Goal: Task Accomplishment & Management: Complete application form

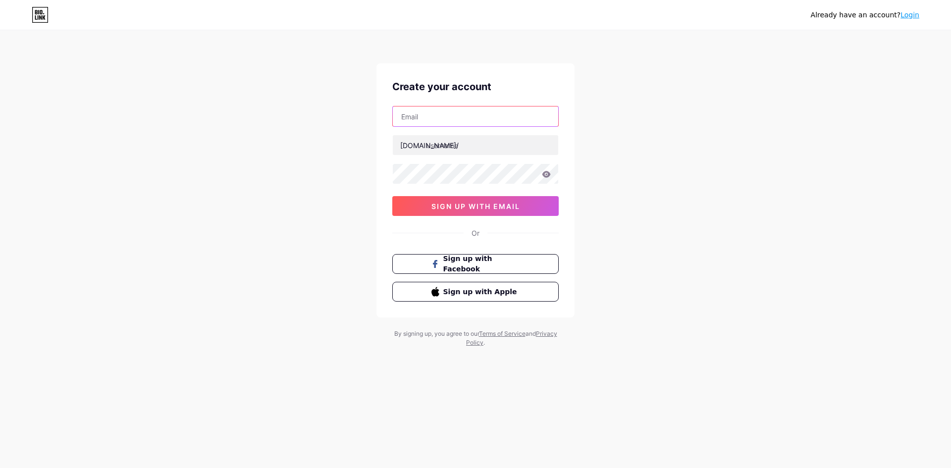
click at [450, 119] on input "text" at bounding box center [475, 116] width 165 height 20
click at [442, 121] on input "text" at bounding box center [475, 116] width 165 height 20
paste input "[EMAIL_ADDRESS][DOMAIN_NAME]"
type input "[EMAIL_ADDRESS][DOMAIN_NAME]"
click at [452, 144] on input "text" at bounding box center [475, 145] width 165 height 20
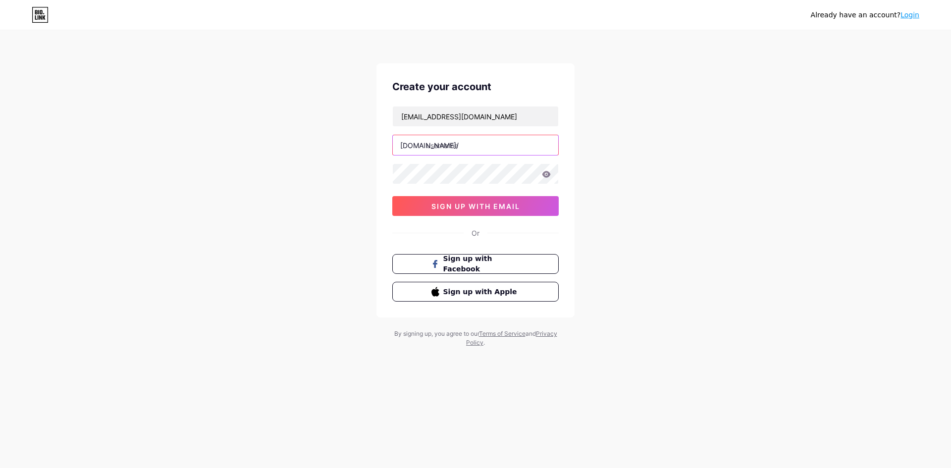
click at [454, 151] on input "text" at bounding box center [475, 145] width 165 height 20
paste input "mpoline77"
type input "mpoline77"
click at [548, 177] on icon at bounding box center [546, 174] width 9 height 7
click at [611, 202] on div "Already have an account? Login Create your account [EMAIL_ADDRESS][DOMAIN_NAME]…" at bounding box center [475, 189] width 951 height 379
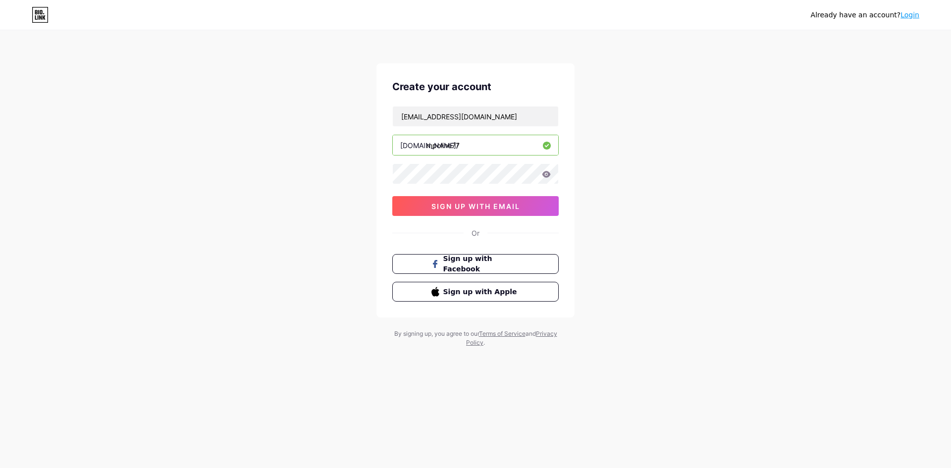
click at [546, 176] on icon at bounding box center [546, 174] width 8 height 6
click at [547, 173] on icon at bounding box center [546, 174] width 9 height 7
click at [601, 193] on div "Already have an account? Login Create your account [EMAIL_ADDRESS][DOMAIN_NAME]…" at bounding box center [475, 189] width 951 height 379
click at [490, 207] on span "sign up with email" at bounding box center [475, 206] width 89 height 8
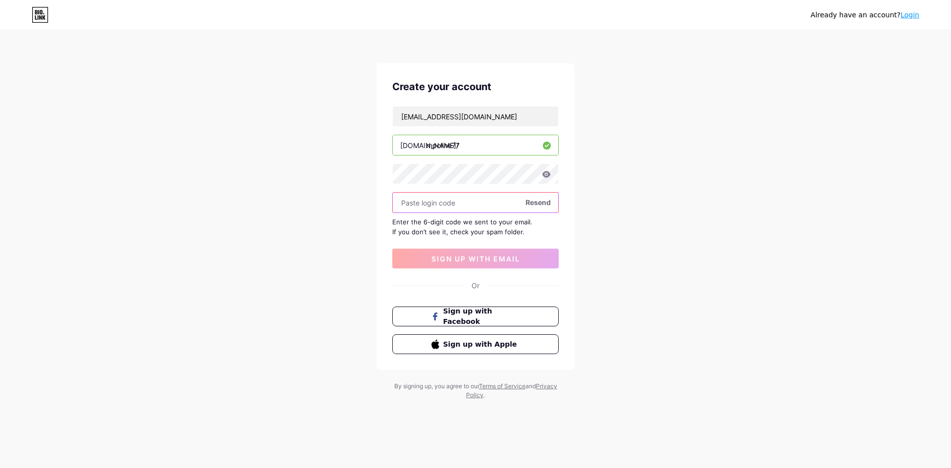
click at [426, 205] on input "text" at bounding box center [475, 203] width 165 height 20
paste input "186097"
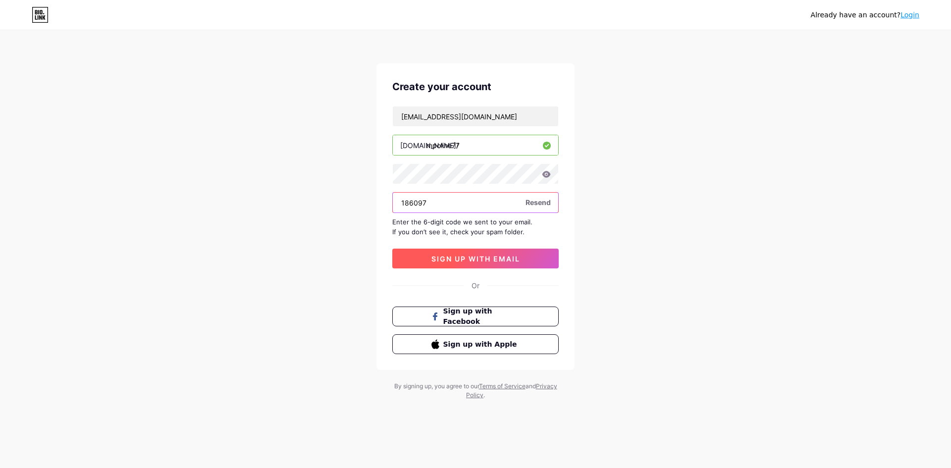
type input "186097"
drag, startPoint x: 523, startPoint y: 260, endPoint x: 530, endPoint y: 259, distance: 7.4
click at [523, 260] on button "sign up with email" at bounding box center [475, 259] width 166 height 20
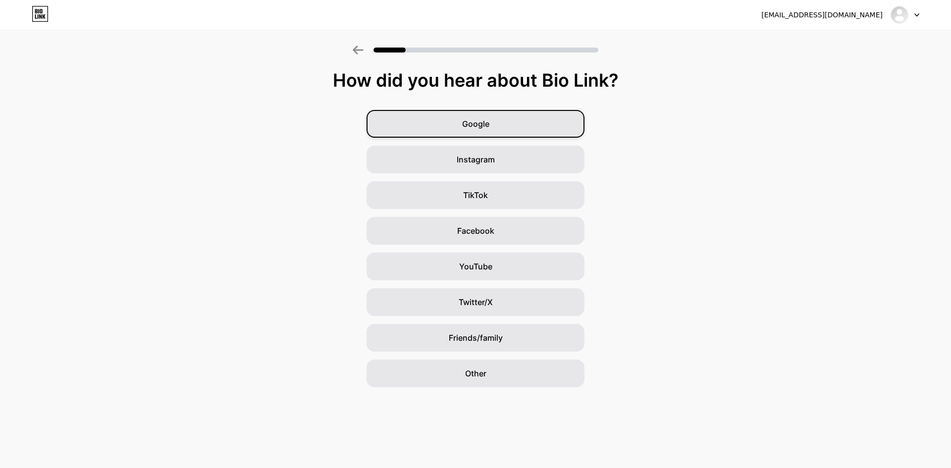
click at [462, 124] on span "Google" at bounding box center [475, 124] width 27 height 12
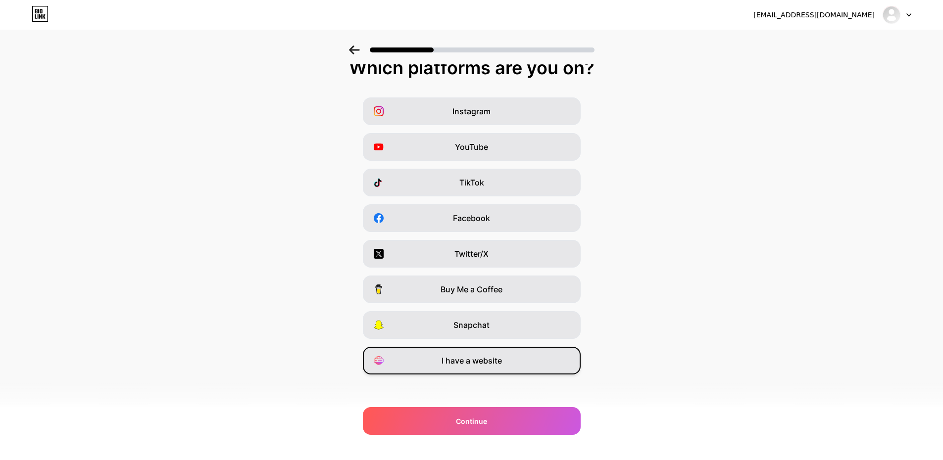
scroll to position [16, 0]
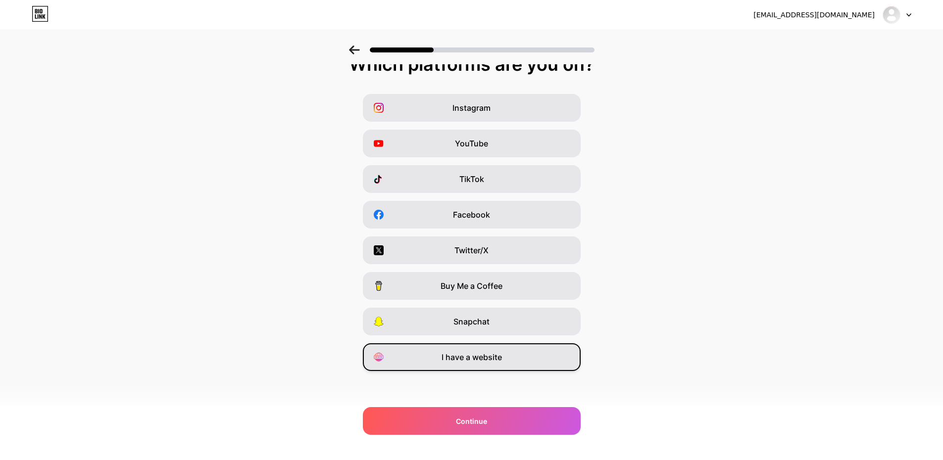
click at [494, 359] on span "I have a website" at bounding box center [472, 357] width 60 height 12
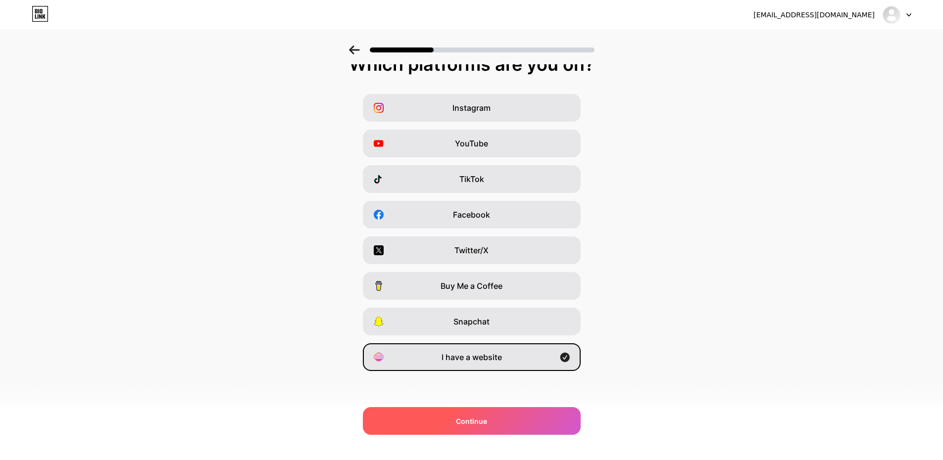
click at [542, 423] on div "Continue" at bounding box center [472, 421] width 218 height 28
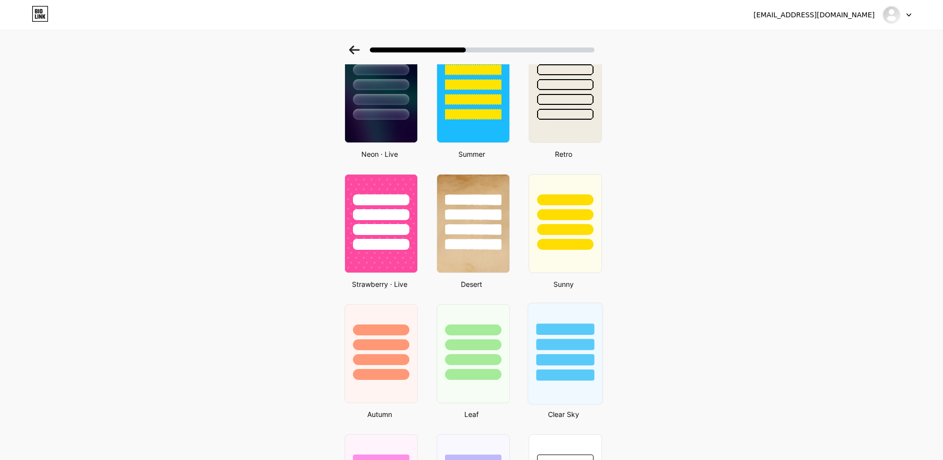
scroll to position [495, 0]
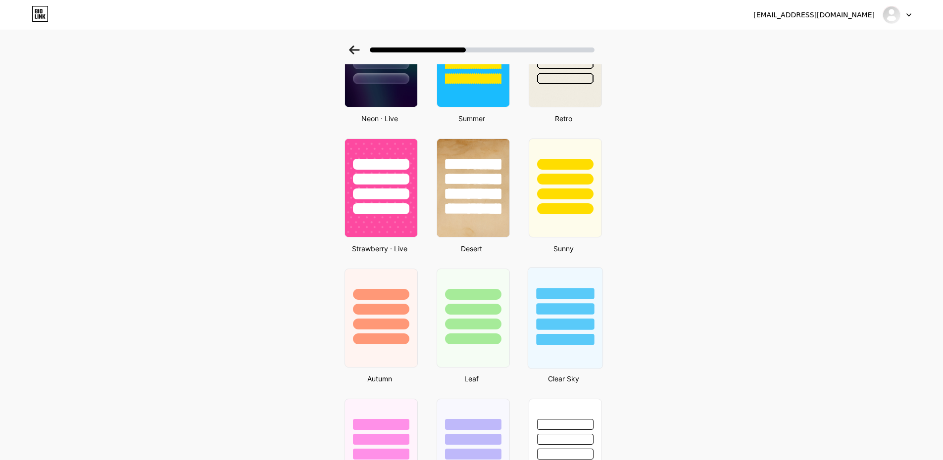
click at [552, 302] on div at bounding box center [565, 307] width 74 height 78
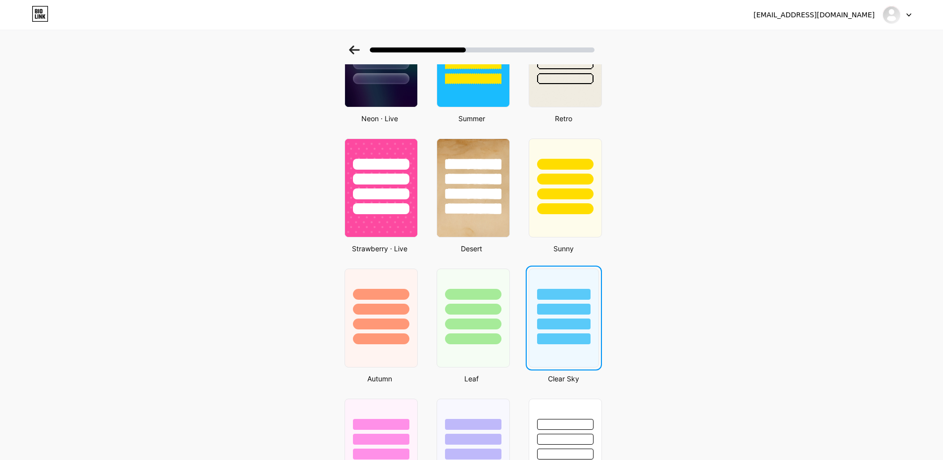
scroll to position [0, 0]
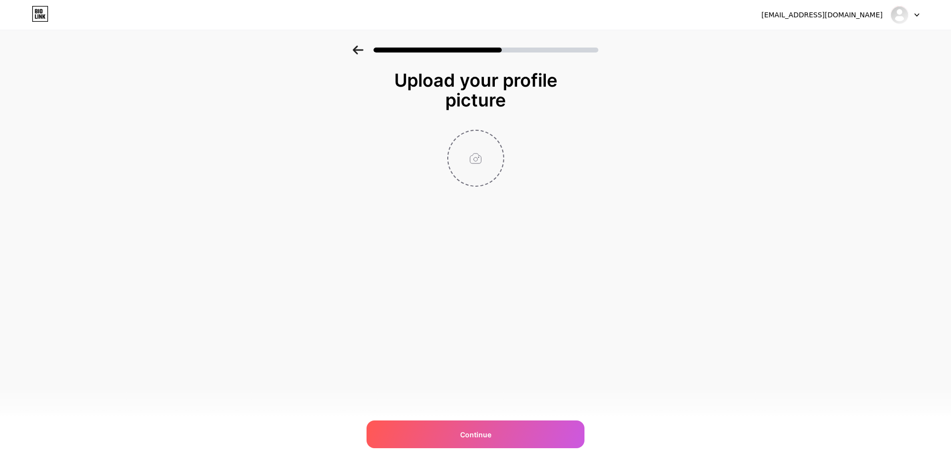
click at [492, 154] on input "file" at bounding box center [475, 158] width 55 height 55
type input "C:\fakepath\images.png"
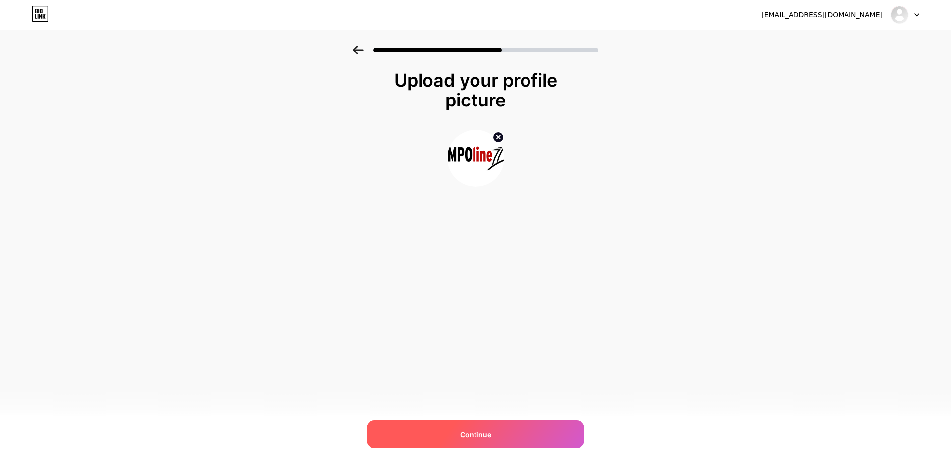
click at [484, 434] on span "Continue" at bounding box center [475, 434] width 31 height 10
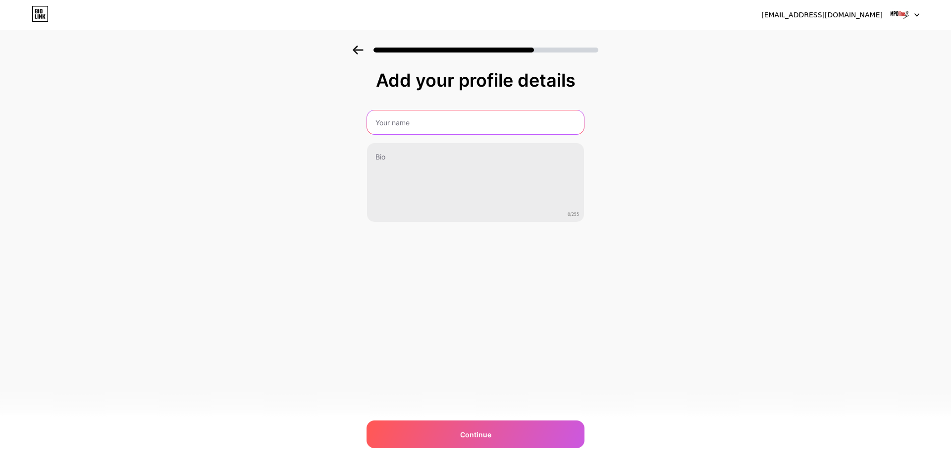
click at [441, 118] on input "text" at bounding box center [475, 122] width 217 height 24
click at [403, 126] on input "text" at bounding box center [475, 122] width 217 height 24
paste input "MPOLINE77"
type input "MPOLINE77"
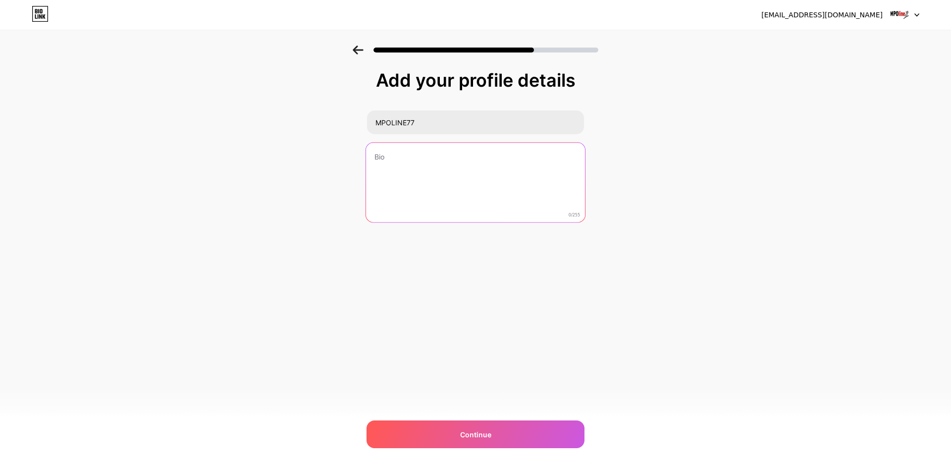
click at [415, 158] on textarea at bounding box center [475, 183] width 219 height 81
click at [432, 164] on textarea at bounding box center [475, 183] width 219 height 81
paste textarea "MPOLINE77"
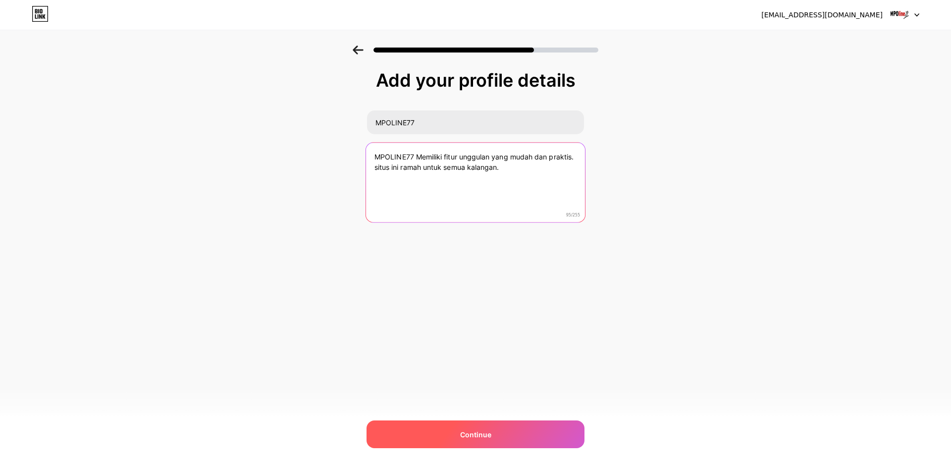
type textarea "MPOLINE77 Memiliki fitur unggulan yang mudah dan praktis. situs ini ramah untuk…"
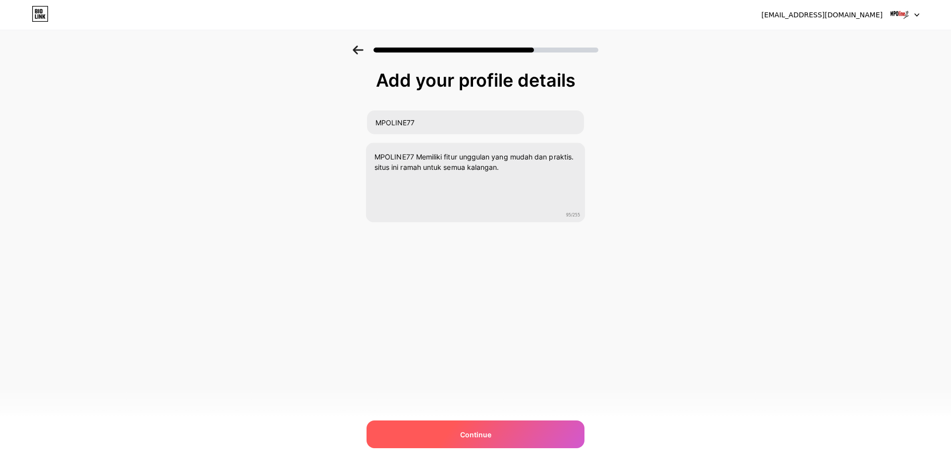
click at [506, 430] on div "Continue" at bounding box center [475, 434] width 218 height 28
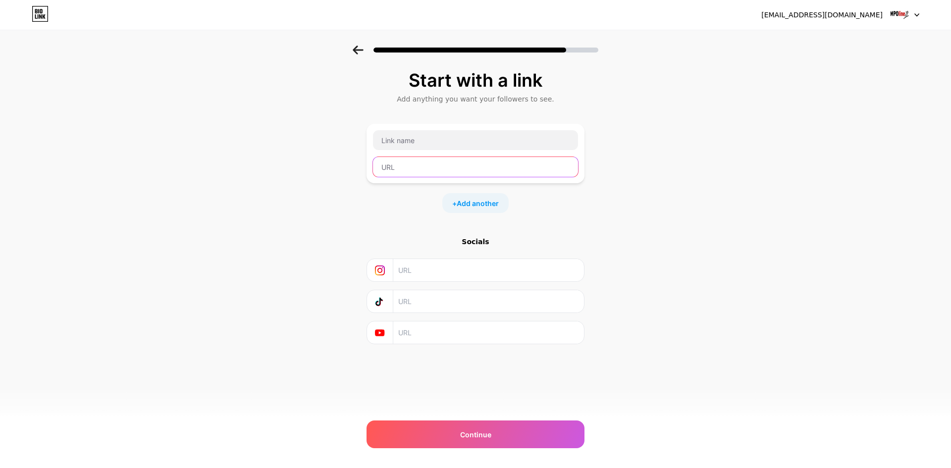
click at [406, 168] on input "text" at bounding box center [475, 167] width 205 height 20
paste input "[URL][DOMAIN_NAME]"
type input "[URL][DOMAIN_NAME]"
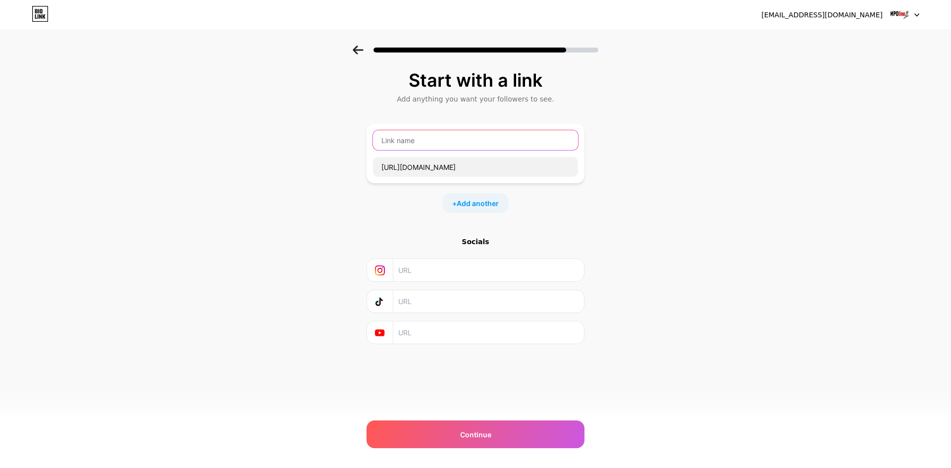
click at [442, 133] on input "text" at bounding box center [475, 140] width 205 height 20
type input "l"
paste input "MPOLINE77"
type input "LINK DAFTAR MPOLINE77"
click at [485, 204] on span "Add another" at bounding box center [477, 203] width 42 height 10
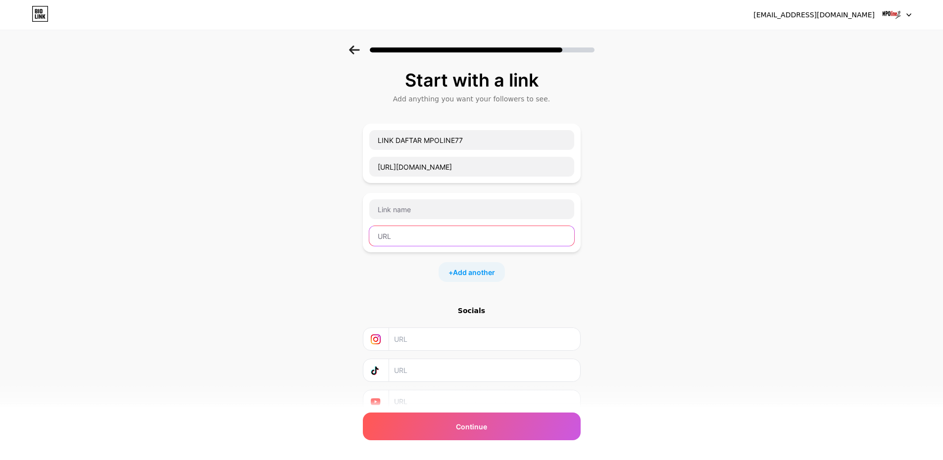
click at [408, 237] on input "text" at bounding box center [471, 236] width 205 height 20
paste input "MPOLINE77"
type input "MPOLINE77"
click at [422, 209] on input "text" at bounding box center [471, 210] width 205 height 20
paste input "MPOLINE77"
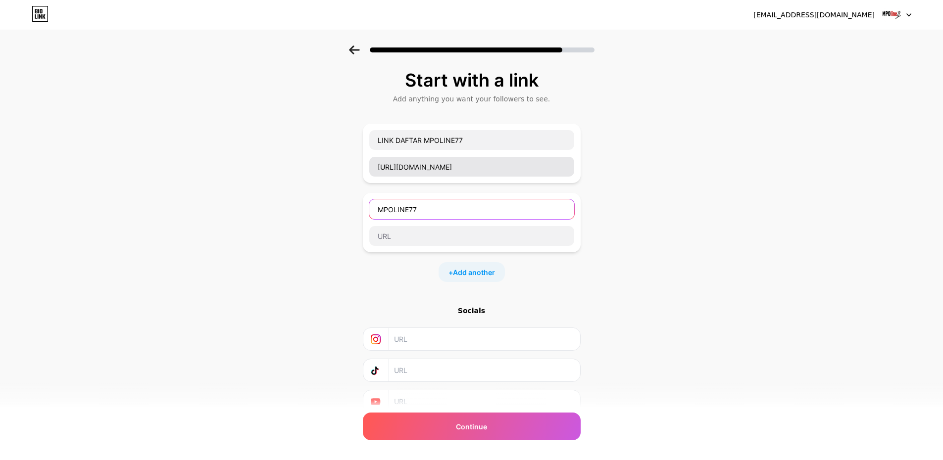
type input "MPOLINE77"
click at [429, 166] on input "[URL][DOMAIN_NAME]" at bounding box center [471, 167] width 205 height 20
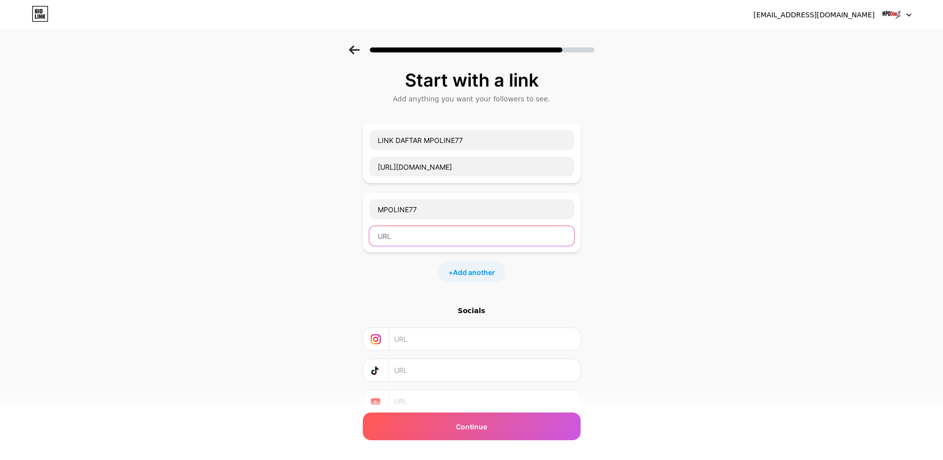
click at [402, 234] on input "text" at bounding box center [471, 236] width 205 height 20
paste input "[URL][DOMAIN_NAME]"
type input "[URL][DOMAIN_NAME]"
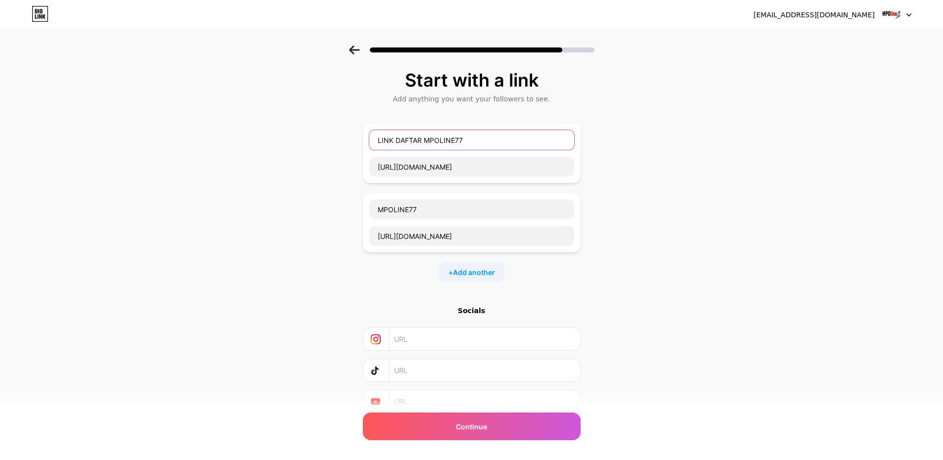
click at [396, 142] on input "LINK DAFTAR MPOLINE77" at bounding box center [471, 140] width 205 height 20
click at [380, 209] on input "MPOLINE77" at bounding box center [471, 210] width 205 height 20
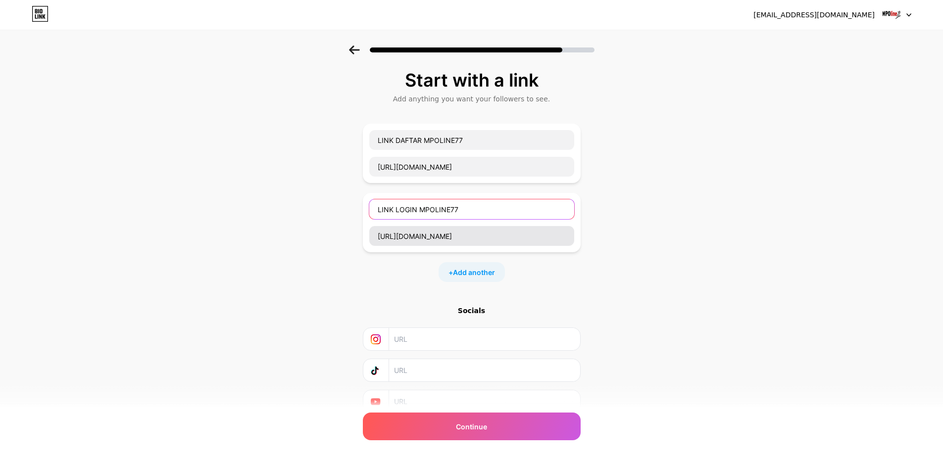
type input "LINK LOGIN MPOLINE77"
click at [458, 239] on input "[URL][DOMAIN_NAME]" at bounding box center [471, 236] width 205 height 20
click at [468, 270] on span "Add another" at bounding box center [474, 272] width 42 height 10
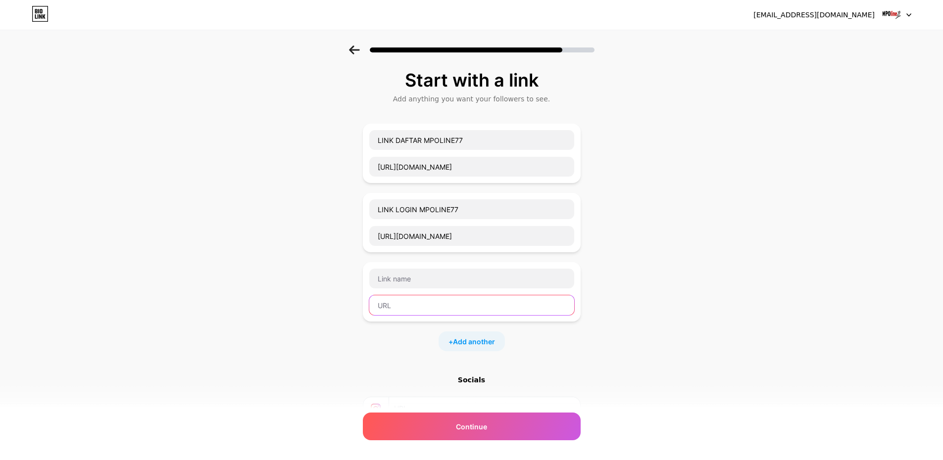
click at [441, 314] on input "text" at bounding box center [471, 306] width 205 height 20
paste input "[URL][DOMAIN_NAME]"
type input "[URL][DOMAIN_NAME]"
click at [393, 275] on input "text" at bounding box center [471, 279] width 205 height 20
click at [448, 210] on input "LINK LOGIN MPOLINE77" at bounding box center [471, 210] width 205 height 20
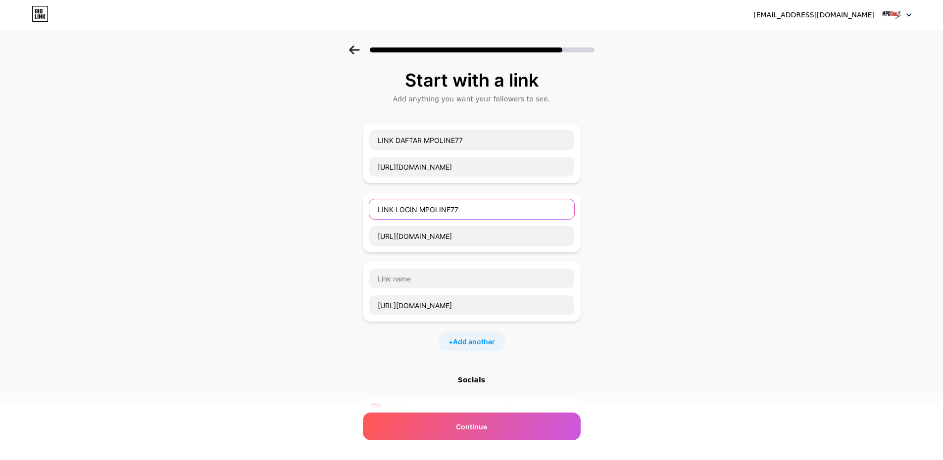
click at [448, 210] on input "LINK LOGIN MPOLINE77" at bounding box center [471, 210] width 205 height 20
click at [420, 274] on input "text" at bounding box center [471, 279] width 205 height 20
paste input "MPOLINE77"
type input "LINK ALTERNATIF MPOLINE77"
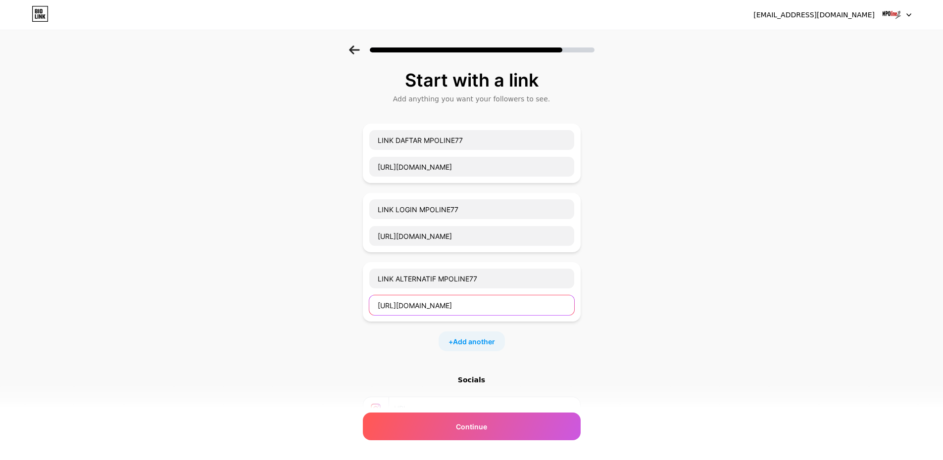
drag, startPoint x: 464, startPoint y: 303, endPoint x: 463, endPoint y: 310, distance: 6.5
click at [464, 304] on input "[URL][DOMAIN_NAME]" at bounding box center [471, 306] width 205 height 20
click at [465, 337] on span "Add another" at bounding box center [474, 342] width 42 height 10
click at [446, 382] on input "text" at bounding box center [471, 375] width 205 height 20
paste input "[URL][DOMAIN_NAME]"
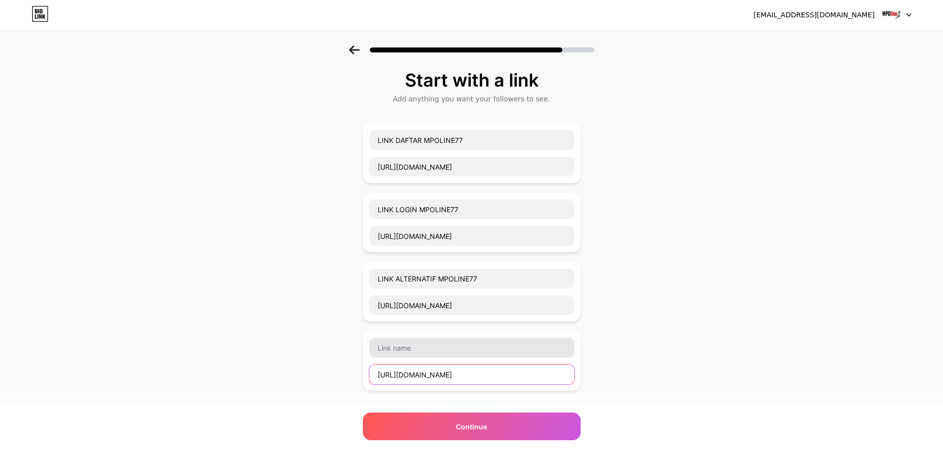
type input "[URL][DOMAIN_NAME]"
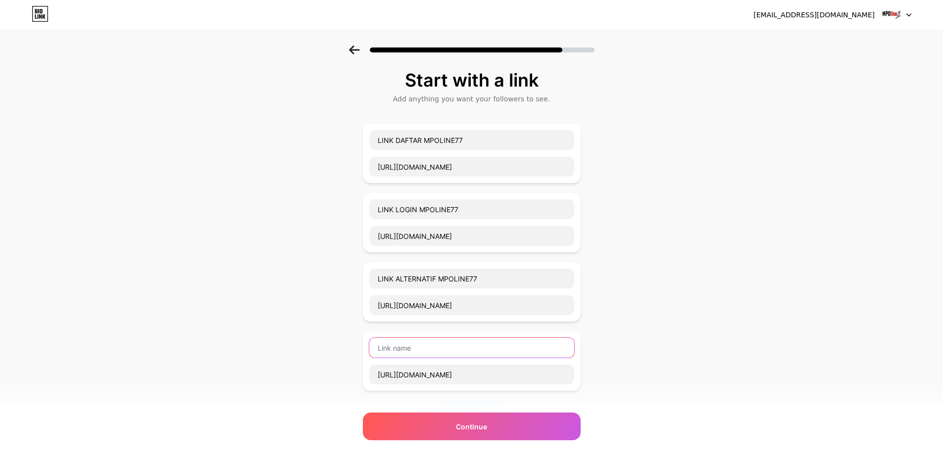
click at [447, 353] on input "text" at bounding box center [471, 348] width 205 height 20
paste input "[URL][DOMAIN_NAME]"
click at [461, 282] on input "LINK ALTERNATIF MPOLINE77" at bounding box center [471, 279] width 205 height 20
click at [446, 342] on input "LINK RTP" at bounding box center [471, 348] width 205 height 20
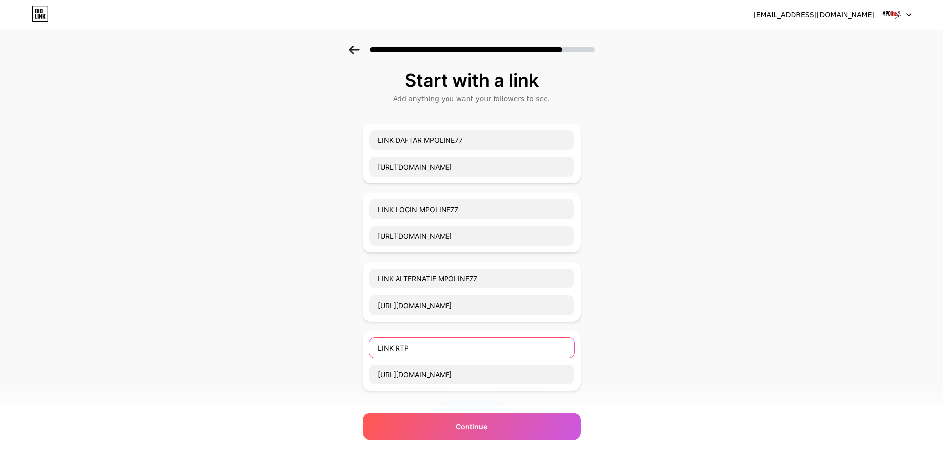
paste input "MPOLINE77"
type input "LINK RTP MPOLINE77"
click at [768, 375] on div "Start with a link Add anything you want your followers to see. LINK DAFTAR MPOL…" at bounding box center [471, 324] width 943 height 556
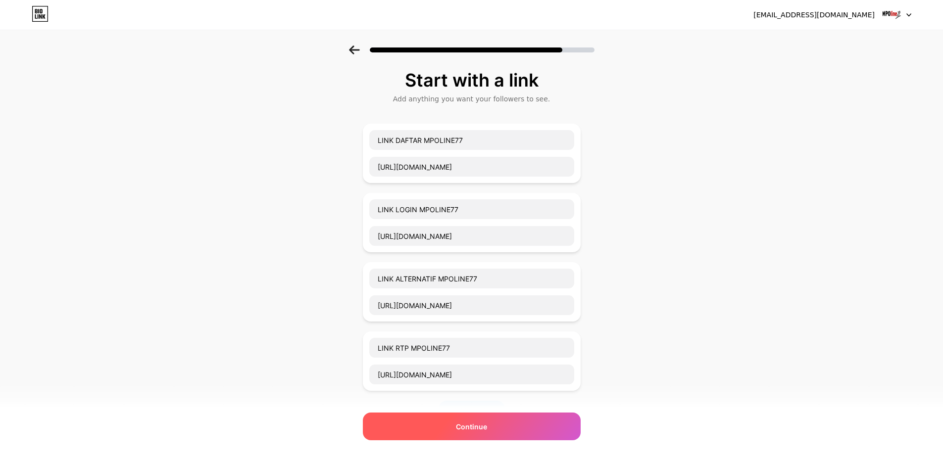
click at [524, 434] on div "Continue" at bounding box center [472, 427] width 218 height 28
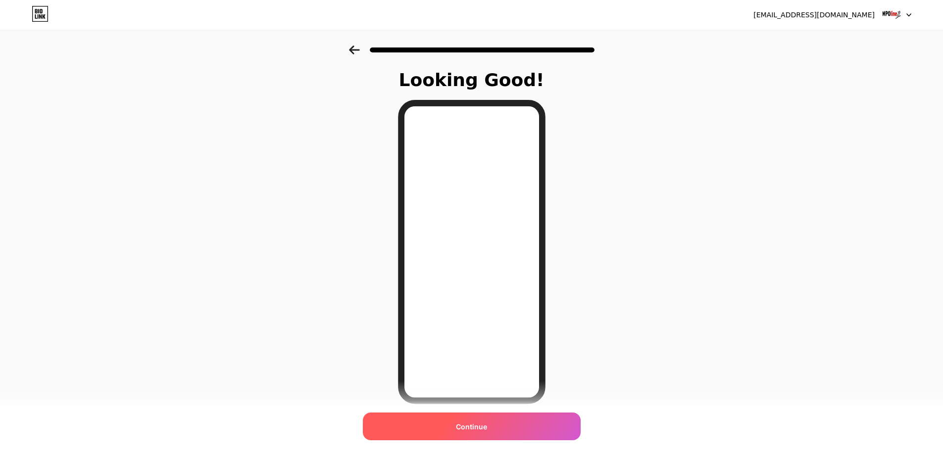
click at [493, 426] on div "Continue" at bounding box center [472, 427] width 218 height 28
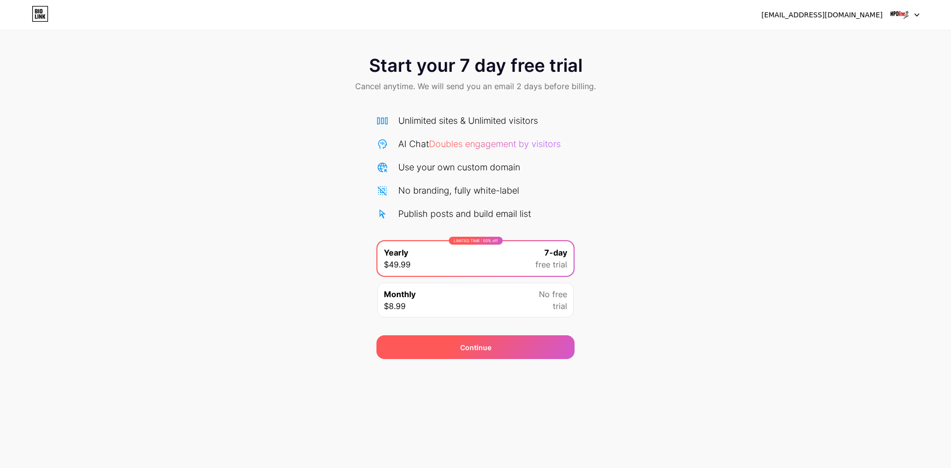
click at [484, 346] on div "Continue" at bounding box center [475, 347] width 31 height 10
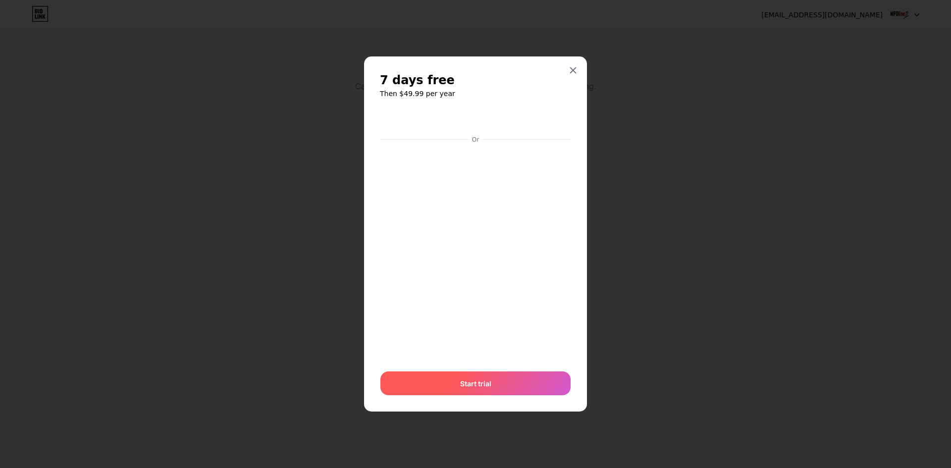
click at [510, 389] on div "Start trial" at bounding box center [475, 383] width 190 height 24
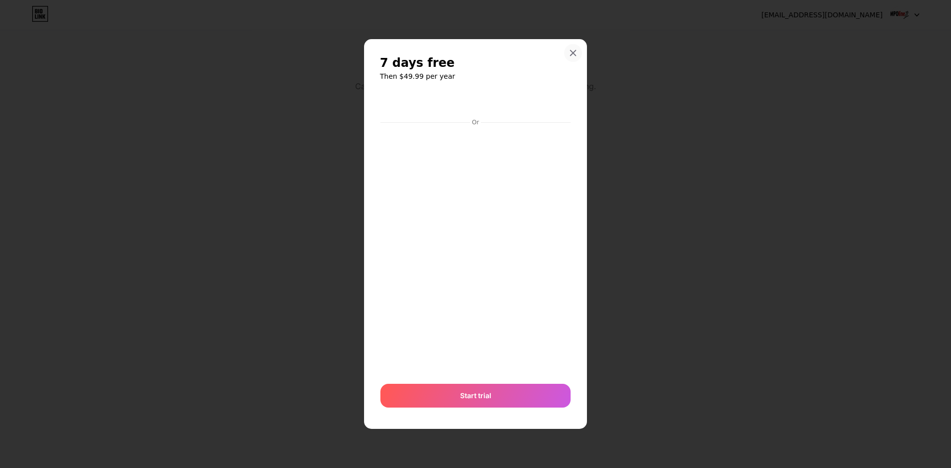
click at [569, 53] on icon at bounding box center [573, 53] width 8 height 8
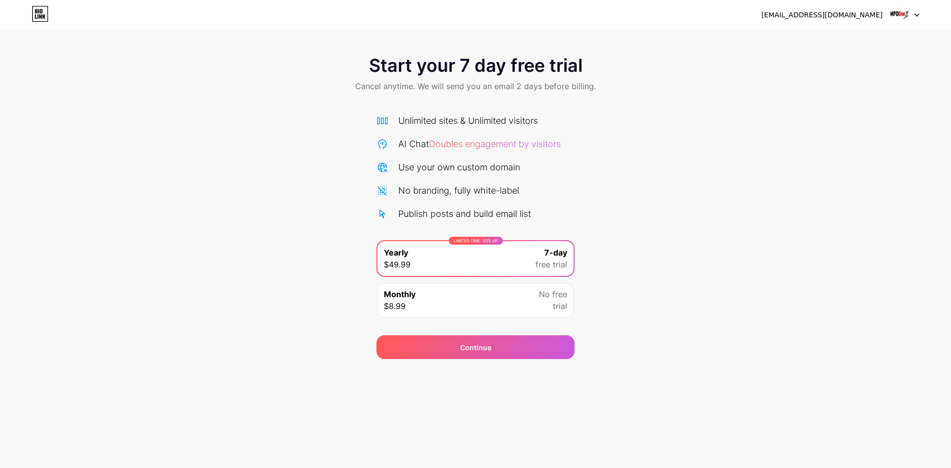
click at [689, 184] on div "Start your 7 day free trial Cancel anytime. We will send you an email 2 days be…" at bounding box center [475, 202] width 951 height 313
click at [841, 22] on div "[EMAIL_ADDRESS][DOMAIN_NAME]" at bounding box center [840, 15] width 158 height 18
click at [897, 13] on img at bounding box center [899, 14] width 19 height 19
drag, startPoint x: 336, startPoint y: 96, endPoint x: 108, endPoint y: 45, distance: 233.8
click at [336, 96] on div "Start your 7 day free trial Cancel anytime. We will send you an email 2 days be…" at bounding box center [475, 75] width 951 height 58
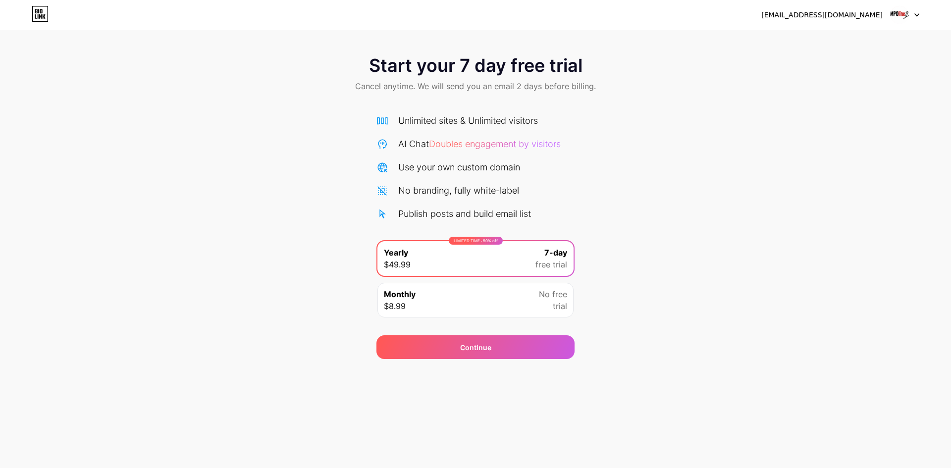
click at [41, 16] on icon at bounding box center [40, 16] width 2 height 4
click at [508, 303] on div "Monthly $8.99 No free trial" at bounding box center [475, 300] width 196 height 35
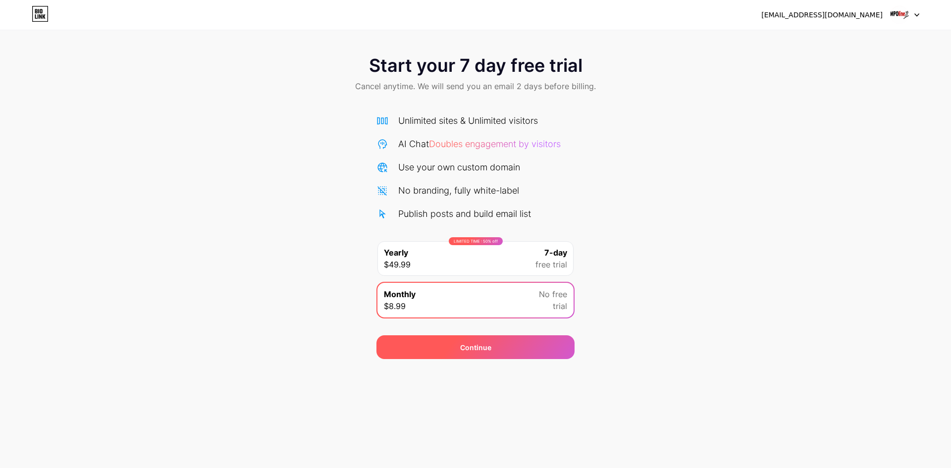
click at [473, 357] on div "Continue" at bounding box center [475, 347] width 198 height 24
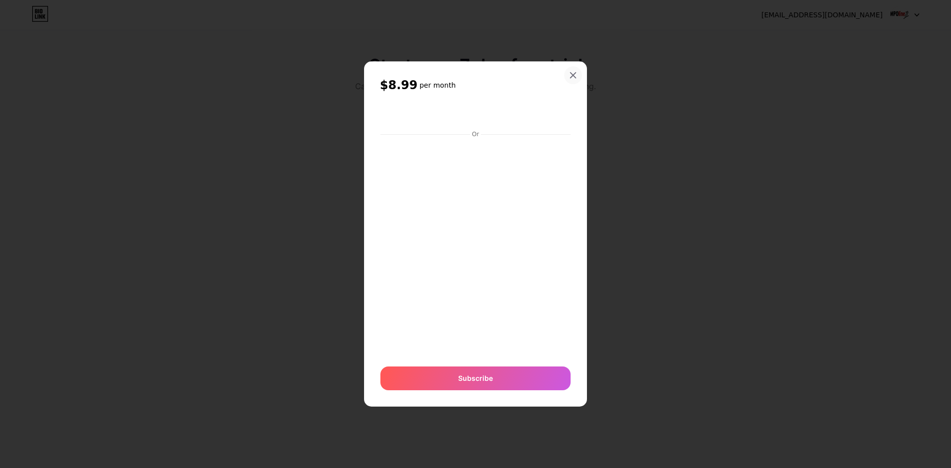
click at [568, 76] on div at bounding box center [573, 75] width 18 height 18
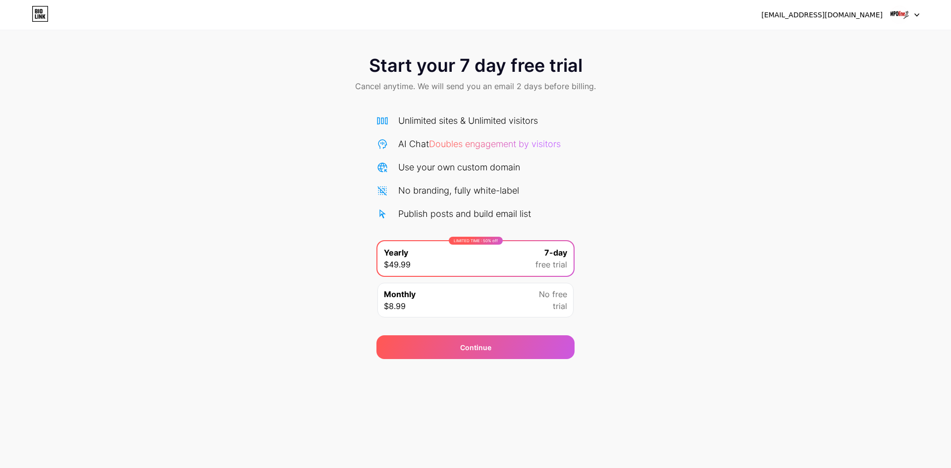
click at [511, 360] on div "resatredia@gmail.com Logout Link Copied Start your 7 day free trial Cancel anyt…" at bounding box center [475, 234] width 951 height 468
click at [518, 349] on div "Continue" at bounding box center [475, 347] width 198 height 24
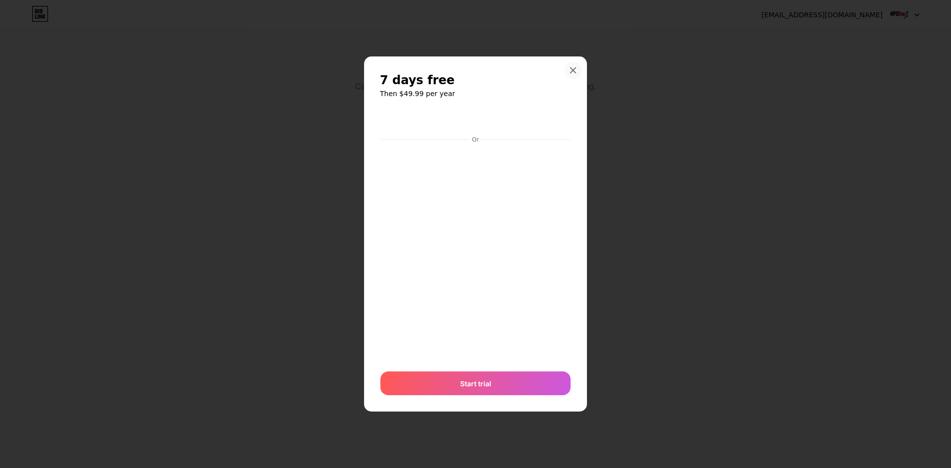
click at [577, 69] on div at bounding box center [573, 70] width 18 height 18
